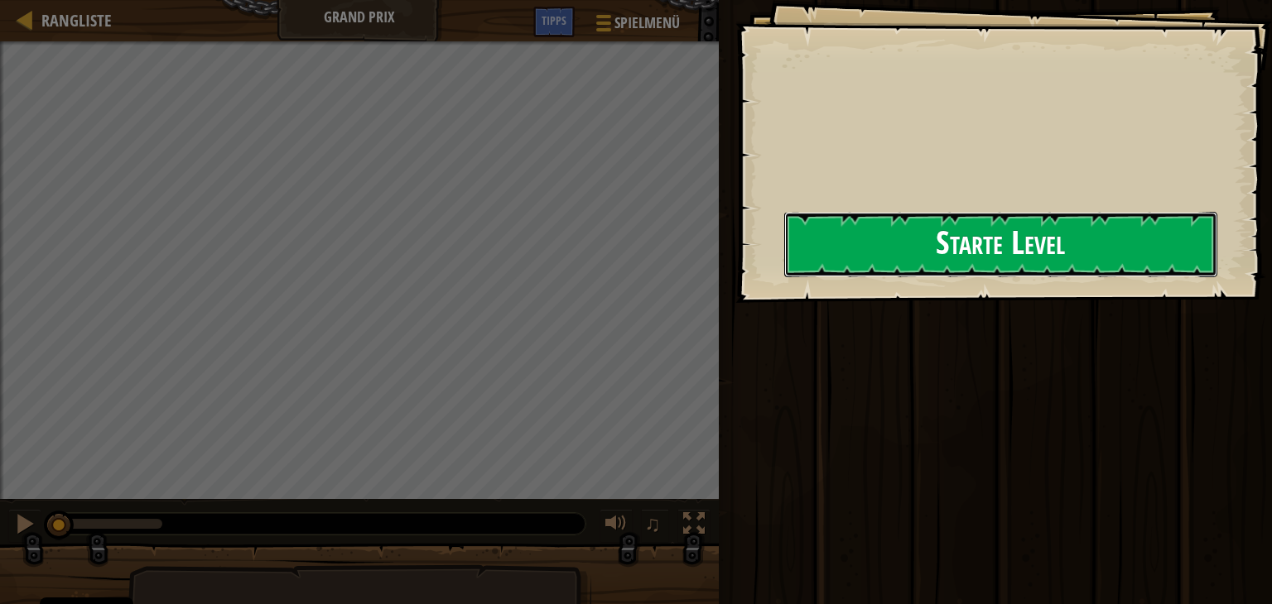
click at [1003, 240] on button "Starte Level" at bounding box center [1000, 244] width 433 height 65
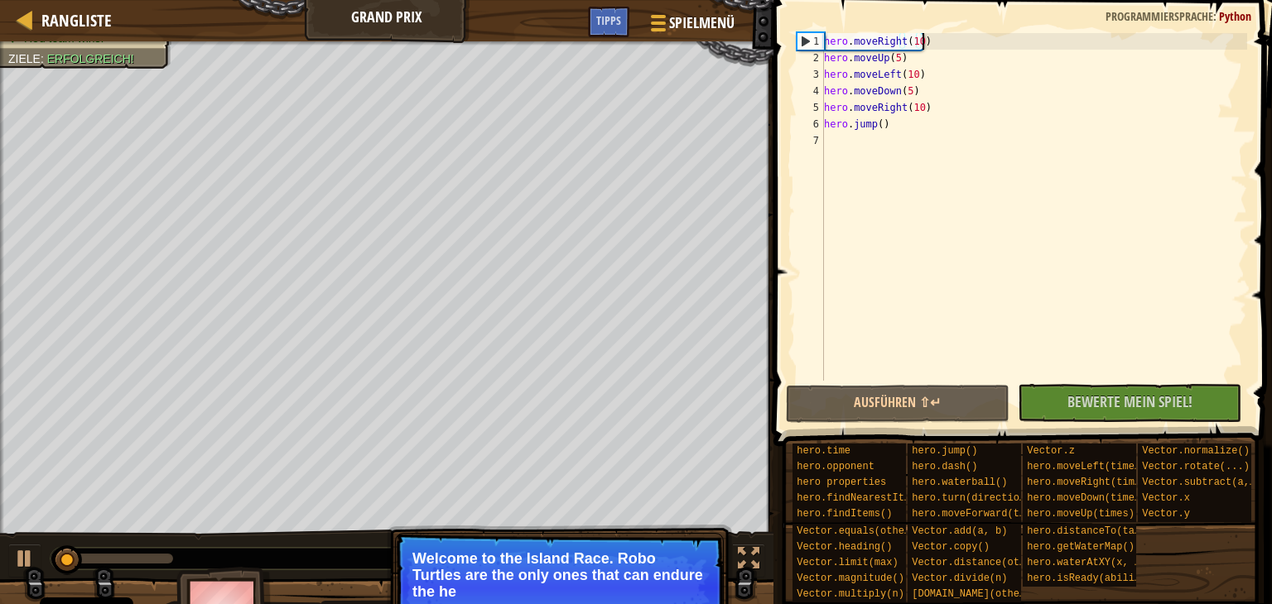
click at [937, 41] on div "hero . moveRight ( 10 ) hero . moveUp ( 5 ) hero . moveLeft ( 10 ) hero . moveD…" at bounding box center [1034, 223] width 426 height 381
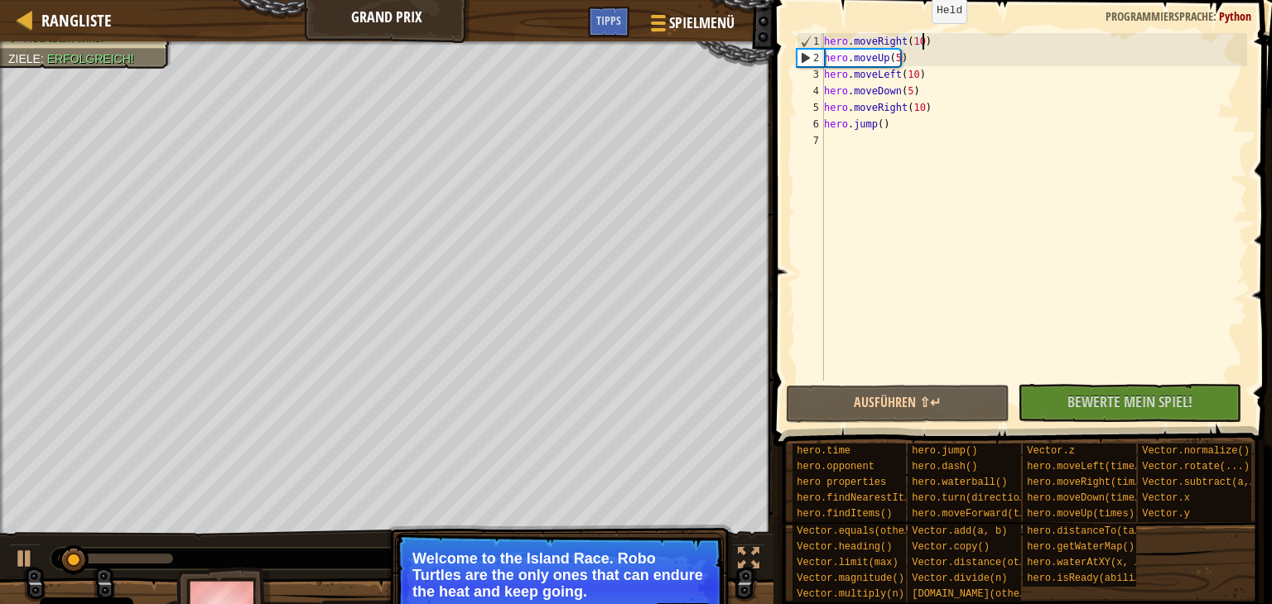
click at [917, 40] on div "hero . moveRight ( 10 ) hero . moveUp ( 5 ) hero . moveLeft ( 10 ) hero . moveD…" at bounding box center [1034, 223] width 426 height 381
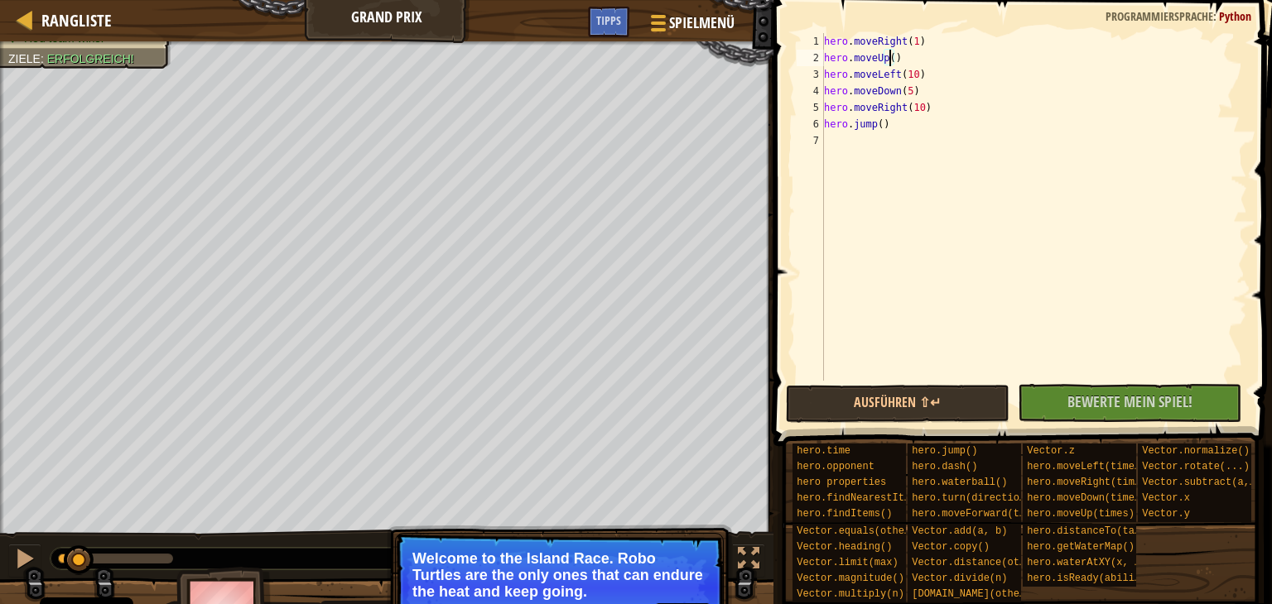
scroll to position [7, 5]
click at [911, 70] on div "hero . moveRight ( 1 ) hero . moveUp ( 6 ) hero . moveLeft ( 10 ) hero . moveDo…" at bounding box center [1034, 223] width 426 height 381
click at [894, 71] on div "hero . moveRight ( 1 ) hero . moveUp ( 6 ) hero . moveLeft ( 10 ) hero . moveDo…" at bounding box center [1034, 223] width 426 height 381
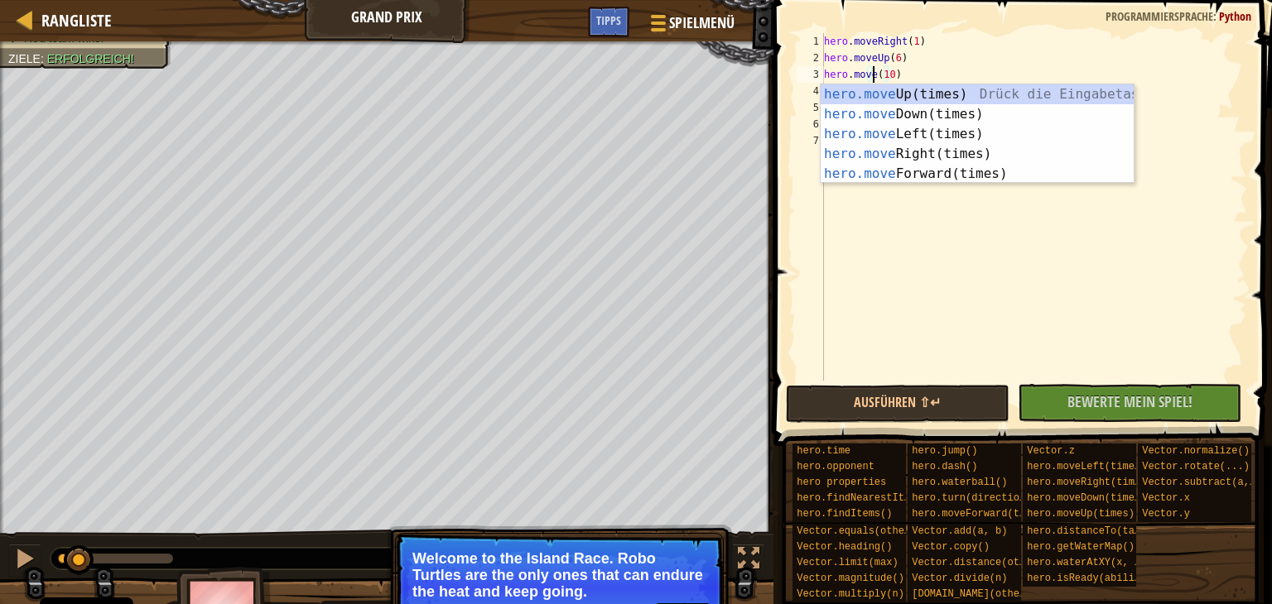
scroll to position [7, 4]
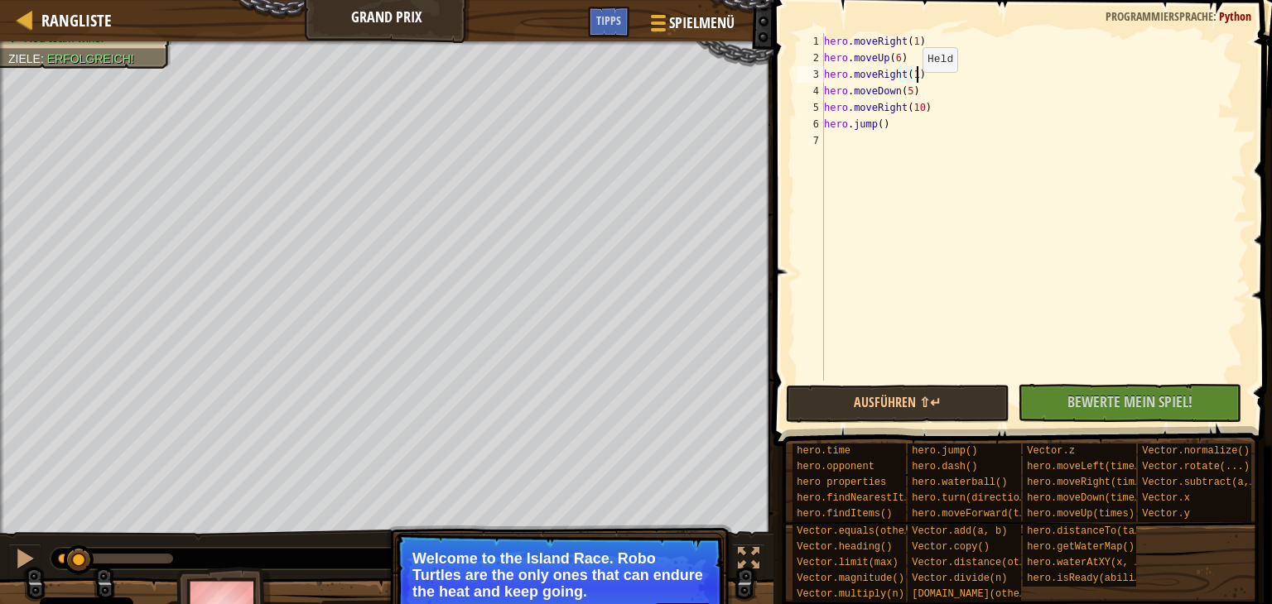
click at [908, 89] on div "hero . moveRight ( 1 ) hero . moveUp ( 6 ) hero . moveRight ( 1 ) hero . moveDo…" at bounding box center [1034, 223] width 426 height 381
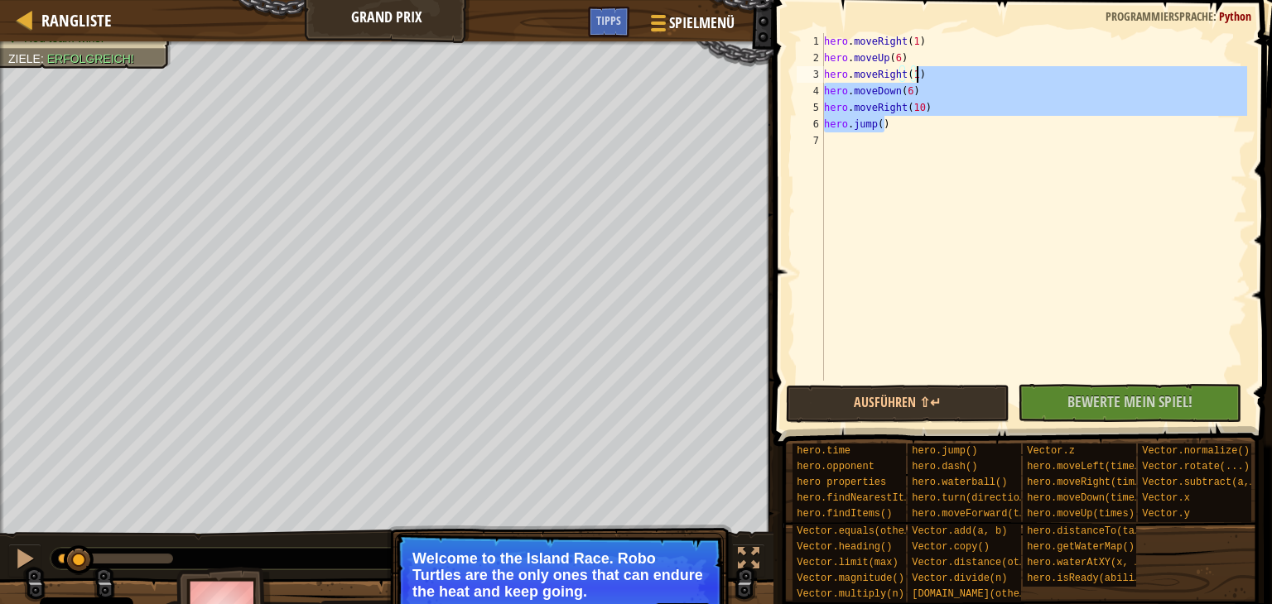
drag, startPoint x: 915, startPoint y: 129, endPoint x: 931, endPoint y: 75, distance: 56.9
click at [931, 75] on div "hero . moveRight ( 1 ) hero . moveUp ( 6 ) hero . moveRight ( 1 ) hero . moveDo…" at bounding box center [1034, 223] width 426 height 381
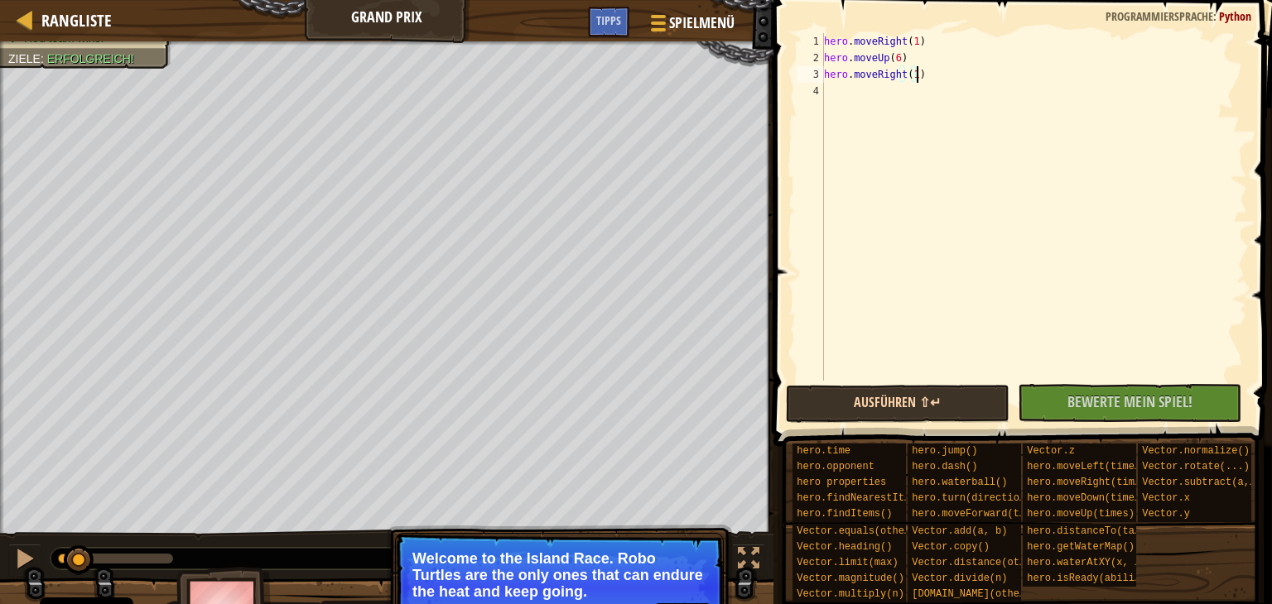
type textarea "hero.moveRight(1)"
click at [945, 407] on button "Ausführen ⇧↵" at bounding box center [898, 404] width 224 height 38
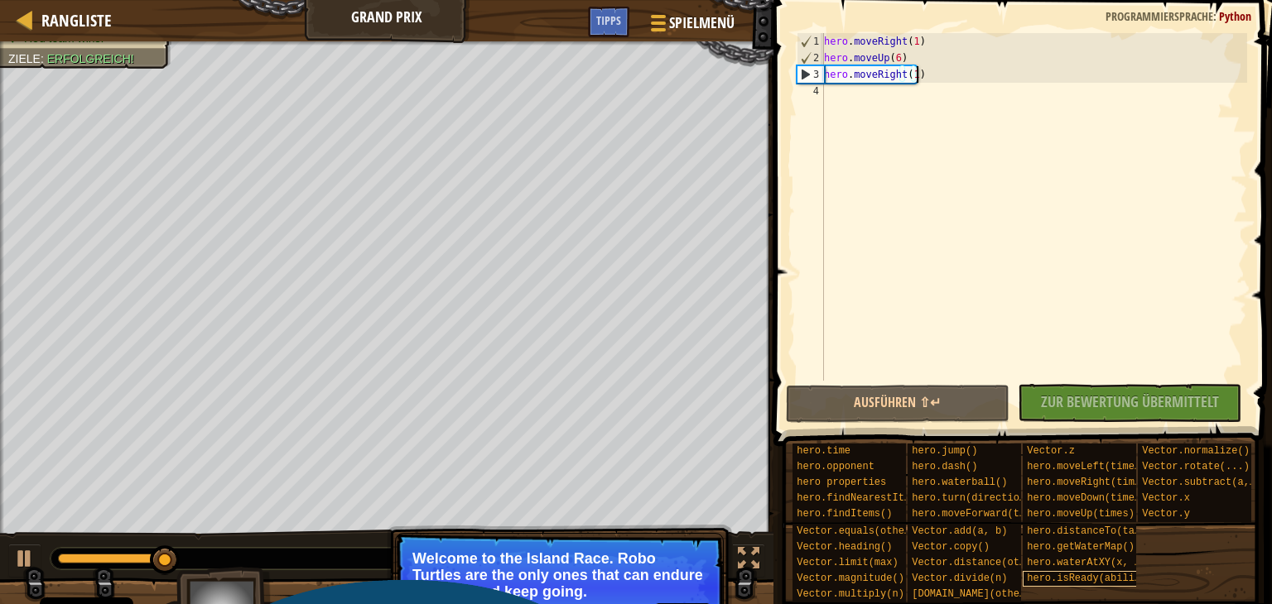
scroll to position [12, 0]
